Goal: Information Seeking & Learning: Check status

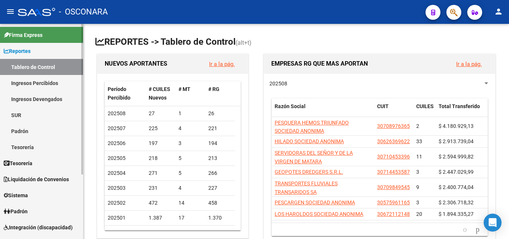
click at [37, 81] on link "Ingresos Percibidos" at bounding box center [41, 83] width 83 height 16
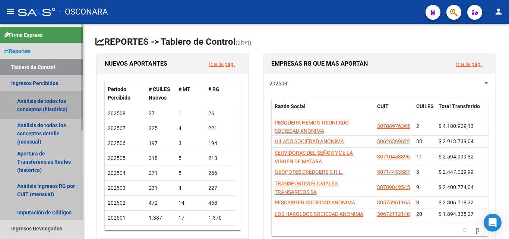
click at [37, 108] on link "Análisis de todos los conceptos (histórico)" at bounding box center [41, 105] width 83 height 28
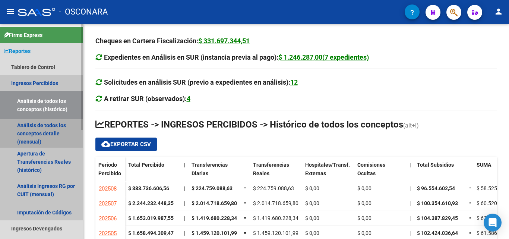
click at [41, 135] on link "Análisis de todos los conceptos detalle (mensual)" at bounding box center [41, 133] width 83 height 28
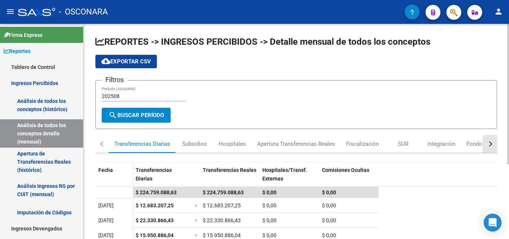
click at [491, 146] on button "button" at bounding box center [490, 144] width 13 height 18
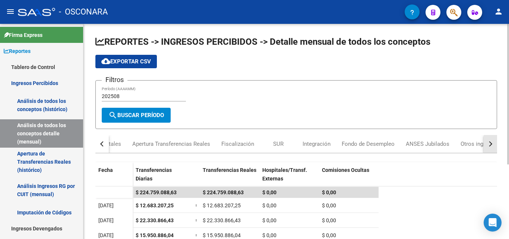
click at [491, 146] on button "button" at bounding box center [490, 144] width 13 height 18
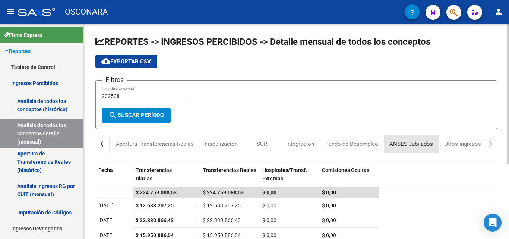
click at [417, 145] on div "ANSES Jubilados" at bounding box center [412, 144] width 44 height 8
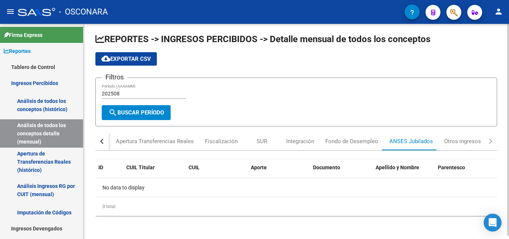
scroll to position [3, 0]
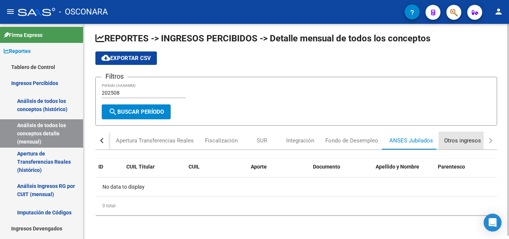
click at [460, 143] on div "Otros ingresos" at bounding box center [462, 140] width 37 height 8
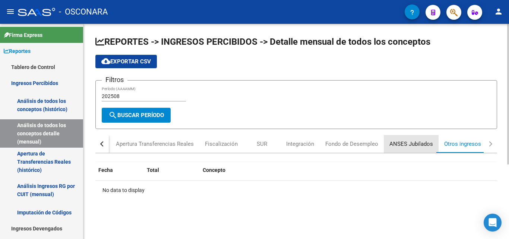
click at [410, 148] on div "ANSES Jubilados" at bounding box center [412, 144] width 44 height 8
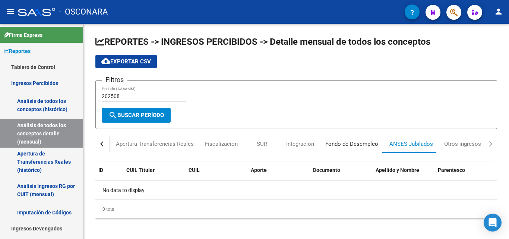
click at [368, 145] on div "Fondo de Desempleo" at bounding box center [352, 144] width 53 height 8
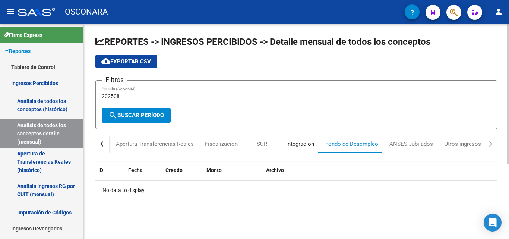
click at [311, 144] on div "Integración" at bounding box center [300, 144] width 28 height 8
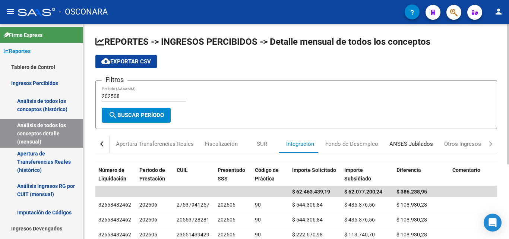
click at [418, 143] on div "ANSES Jubilados" at bounding box center [412, 144] width 44 height 8
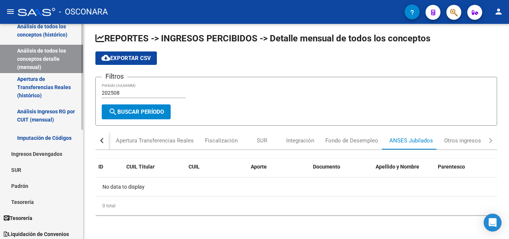
scroll to position [37, 0]
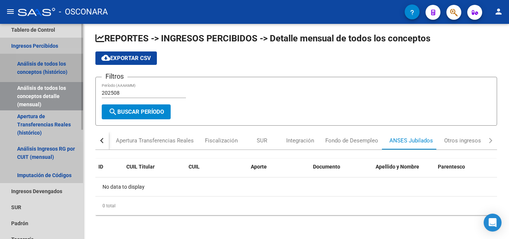
click at [40, 72] on link "Análisis de todos los conceptos (histórico)" at bounding box center [41, 68] width 83 height 28
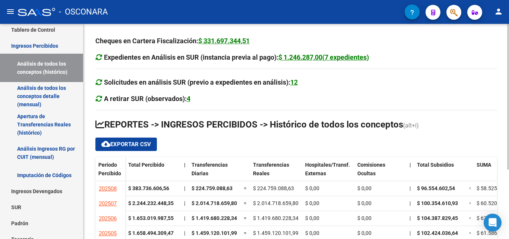
scroll to position [37, 0]
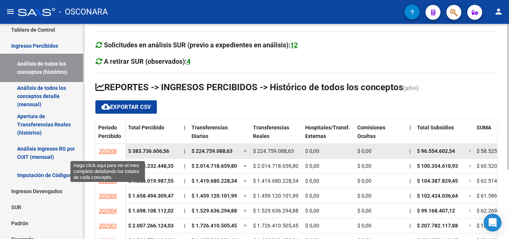
click at [109, 152] on span "202508" at bounding box center [108, 151] width 18 height 7
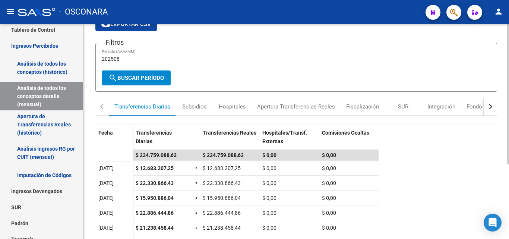
click at [491, 107] on div "button" at bounding box center [489, 106] width 5 height 5
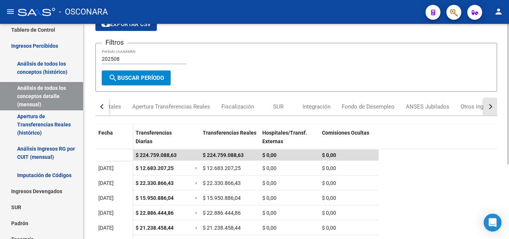
click at [491, 107] on div "button" at bounding box center [489, 106] width 5 height 5
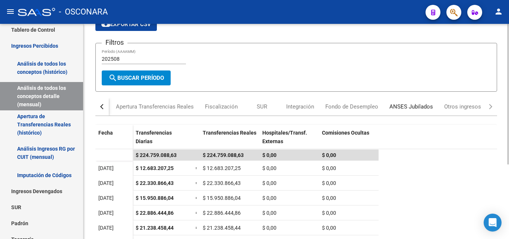
click at [423, 107] on div "ANSES Jubilados" at bounding box center [412, 107] width 44 height 8
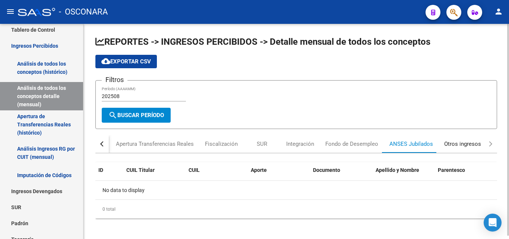
click at [462, 145] on div "Otros ingresos" at bounding box center [462, 144] width 37 height 8
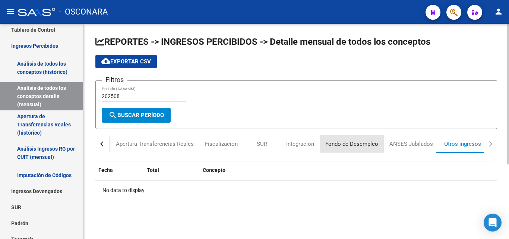
click at [358, 145] on div "Fondo de Desempleo" at bounding box center [352, 144] width 53 height 8
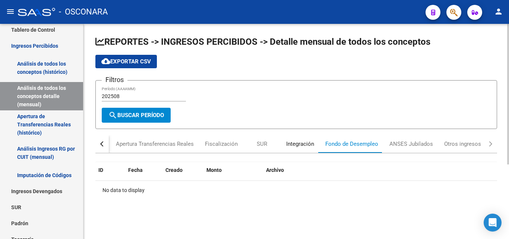
click at [309, 145] on div "Integración" at bounding box center [300, 144] width 28 height 8
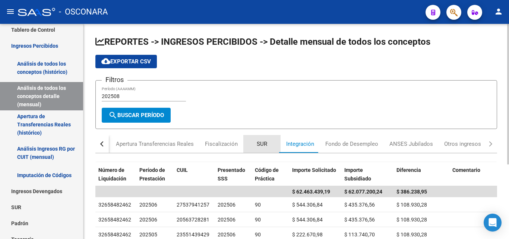
click at [260, 144] on div "SUR" at bounding box center [262, 144] width 10 height 8
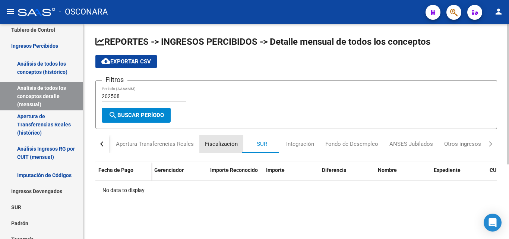
click at [236, 140] on div "Fiscalización" at bounding box center [221, 144] width 33 height 8
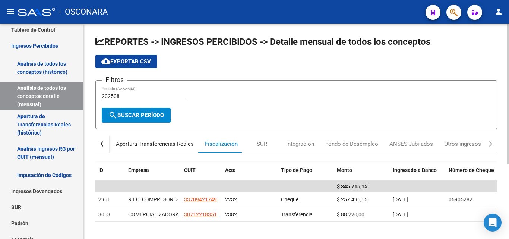
click at [183, 146] on div "Apertura Transferencias Reales" at bounding box center [155, 144] width 78 height 8
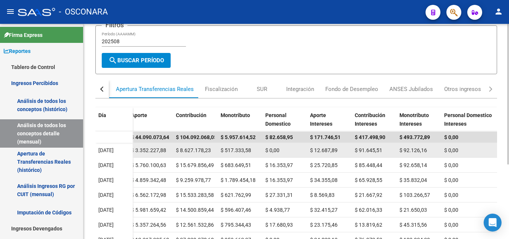
scroll to position [37, 0]
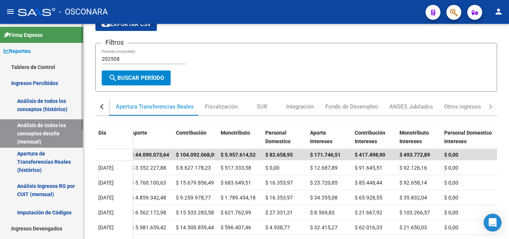
click at [33, 83] on link "Ingresos Percibidos" at bounding box center [41, 83] width 83 height 16
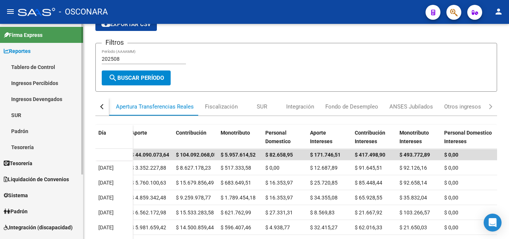
click at [42, 98] on link "Ingresos Devengados" at bounding box center [41, 99] width 83 height 16
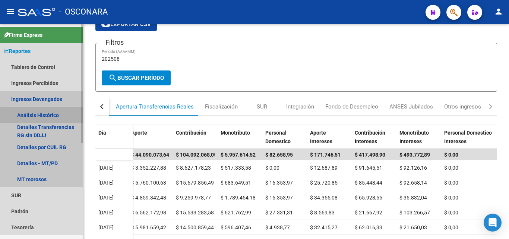
click at [43, 116] on link "Análisis Histórico" at bounding box center [41, 115] width 83 height 16
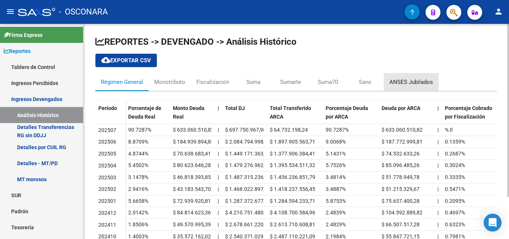
click at [411, 82] on div "ANSES Jubilados" at bounding box center [412, 82] width 44 height 8
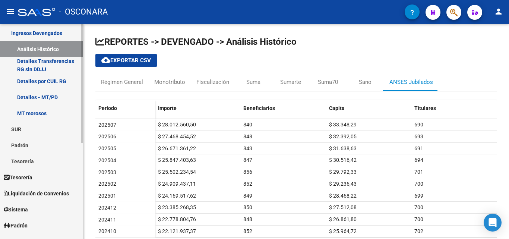
scroll to position [75, 0]
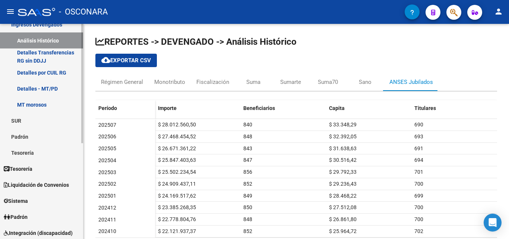
click at [35, 153] on link "Tesorería" at bounding box center [41, 153] width 83 height 16
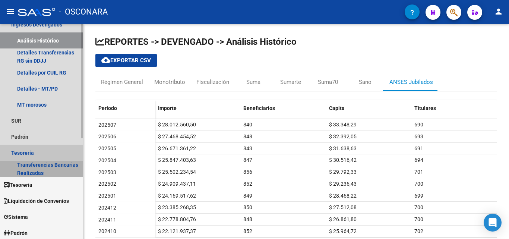
click at [34, 168] on link "Transferencias Bancarias Realizadas" at bounding box center [41, 169] width 83 height 16
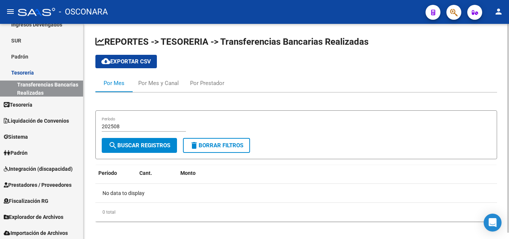
scroll to position [6, 0]
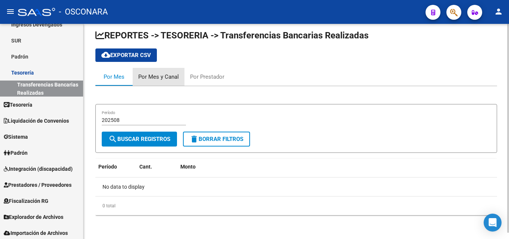
click at [161, 79] on div "Por Mes y Canal" at bounding box center [158, 77] width 41 height 8
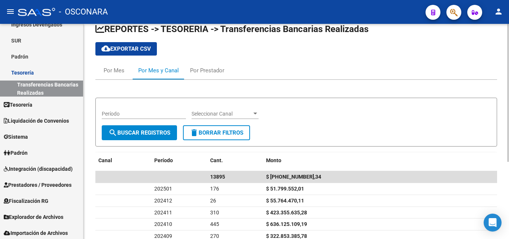
scroll to position [0, 0]
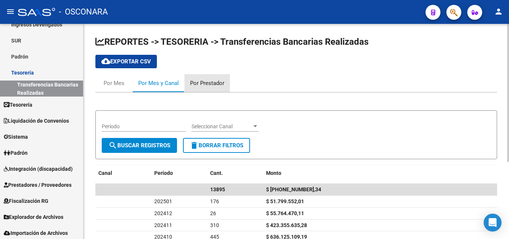
click at [195, 85] on div "Por Prestador" at bounding box center [207, 83] width 34 height 8
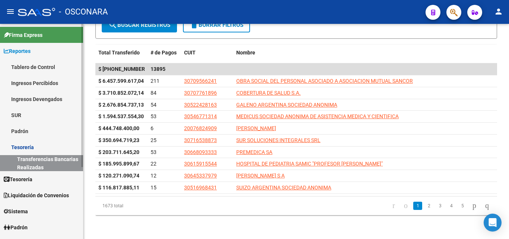
click at [44, 81] on link "Ingresos Percibidos" at bounding box center [41, 83] width 83 height 16
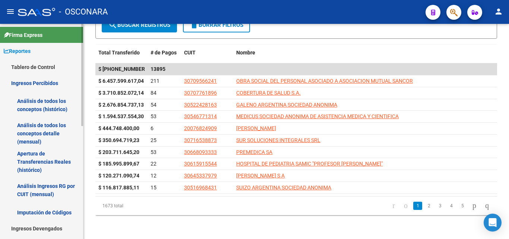
click at [46, 105] on link "Análisis de todos los conceptos (histórico)" at bounding box center [41, 105] width 83 height 28
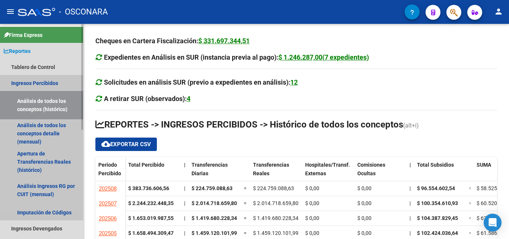
click at [45, 77] on link "Ingresos Percibidos" at bounding box center [41, 83] width 83 height 16
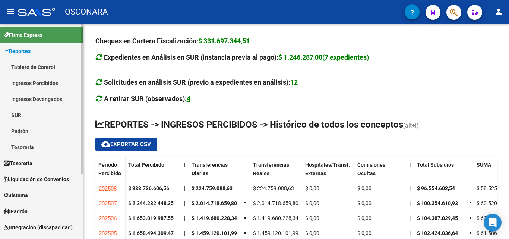
click at [56, 82] on link "Ingresos Percibidos" at bounding box center [41, 83] width 83 height 16
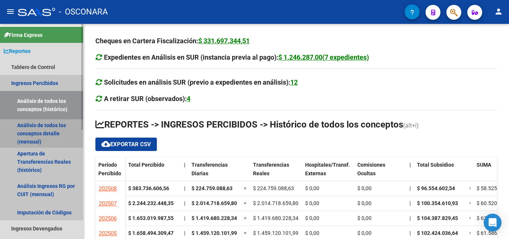
click at [48, 122] on link "Análisis de todos los conceptos detalle (mensual)" at bounding box center [41, 133] width 83 height 28
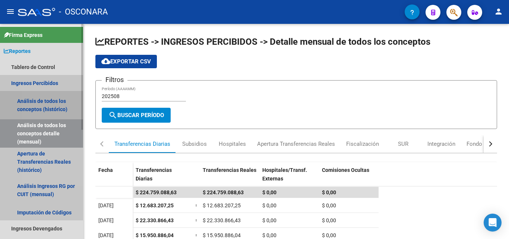
click at [44, 113] on link "Análisis de todos los conceptos (histórico)" at bounding box center [41, 105] width 83 height 28
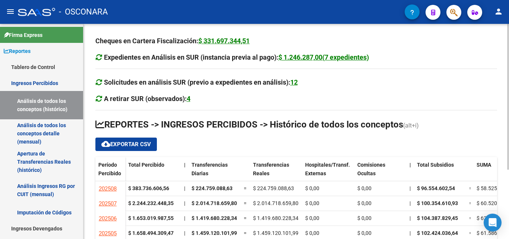
drag, startPoint x: 74, startPoint y: 121, endPoint x: 220, endPoint y: 147, distance: 148.7
click at [220, 147] on div "cloud_download Exportar CSV" at bounding box center [296, 144] width 402 height 13
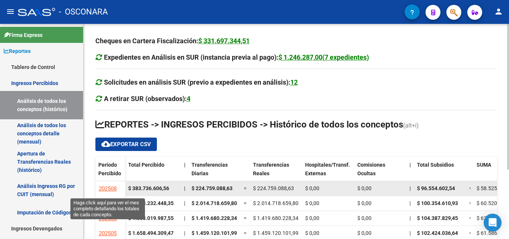
click at [109, 191] on span "202508" at bounding box center [108, 188] width 18 height 7
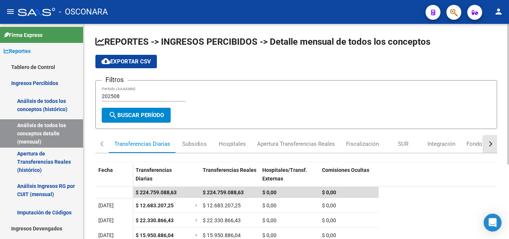
click at [488, 144] on div "button" at bounding box center [489, 143] width 5 height 5
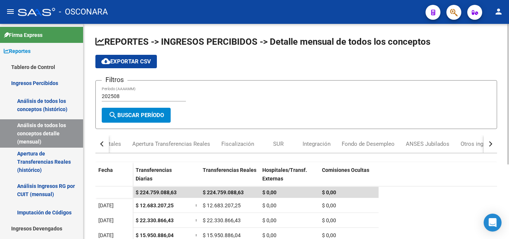
click at [488, 144] on div "button" at bounding box center [489, 143] width 5 height 5
click at [398, 149] on div "ANSES Jubilados" at bounding box center [411, 144] width 55 height 18
